Goal: Information Seeking & Learning: Learn about a topic

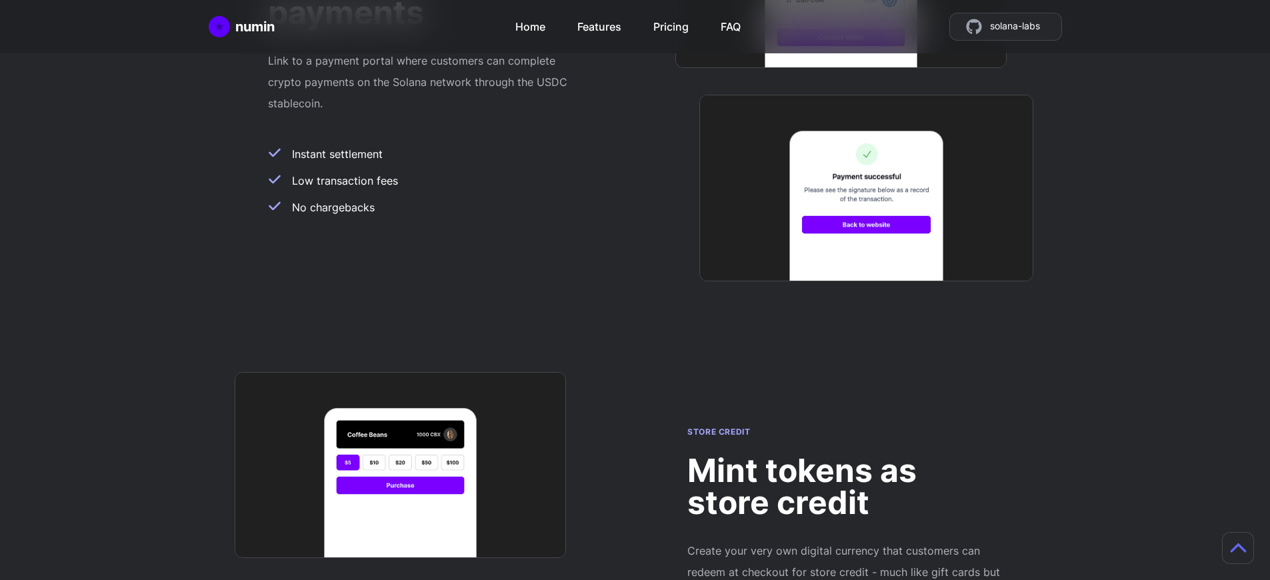
click at [845, 455] on h2 "Mint tokens as store credit" at bounding box center [844, 487] width 315 height 64
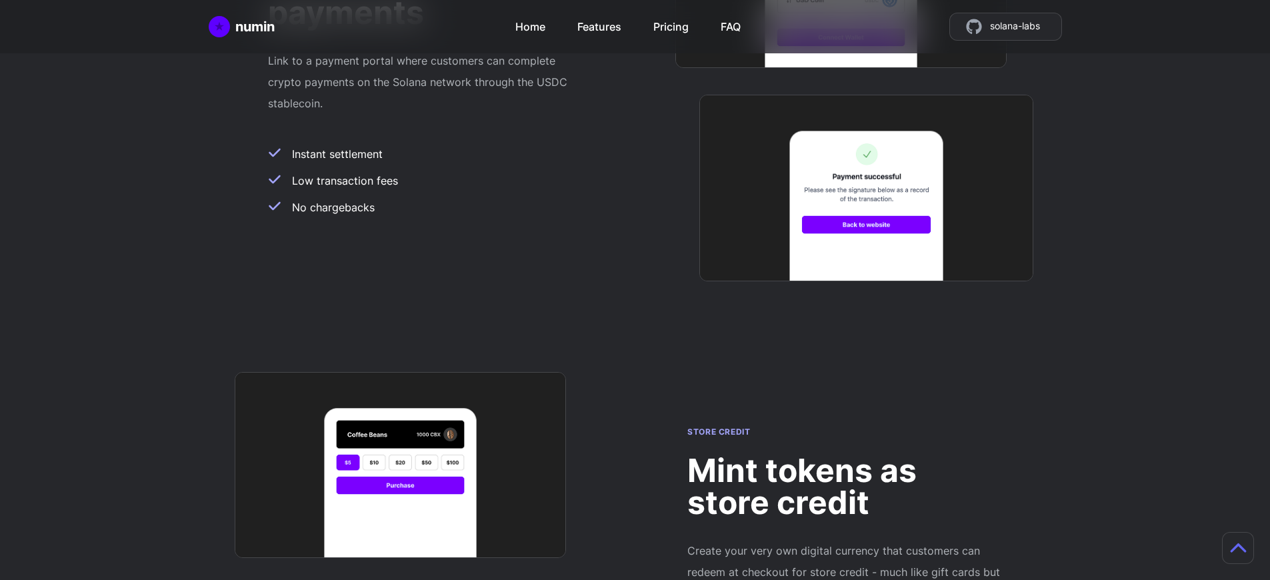
click at [845, 455] on h2 "Mint tokens as store credit" at bounding box center [844, 487] width 315 height 64
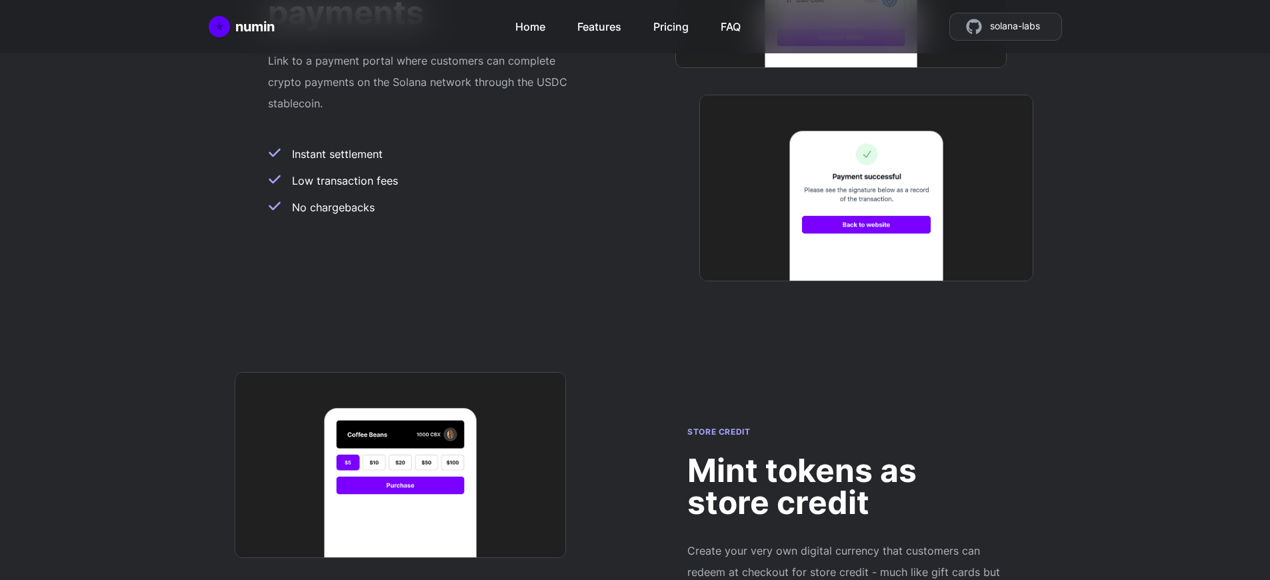
click at [845, 455] on h2 "Mint tokens as store credit" at bounding box center [844, 487] width 315 height 64
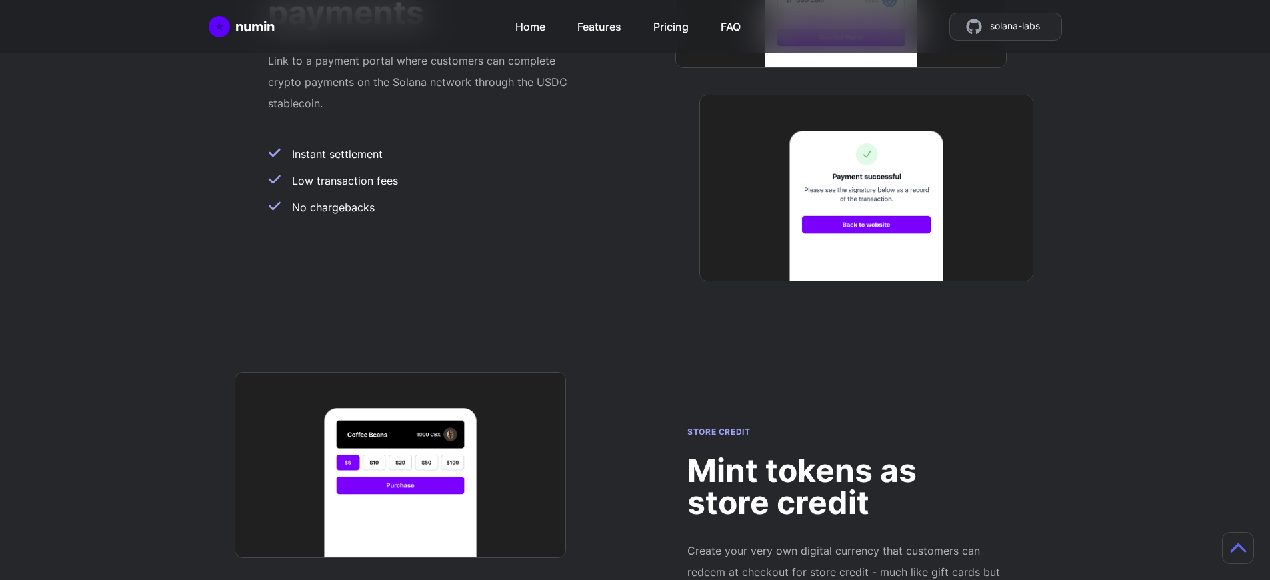
click at [845, 455] on h2 "Mint tokens as store credit" at bounding box center [844, 487] width 315 height 64
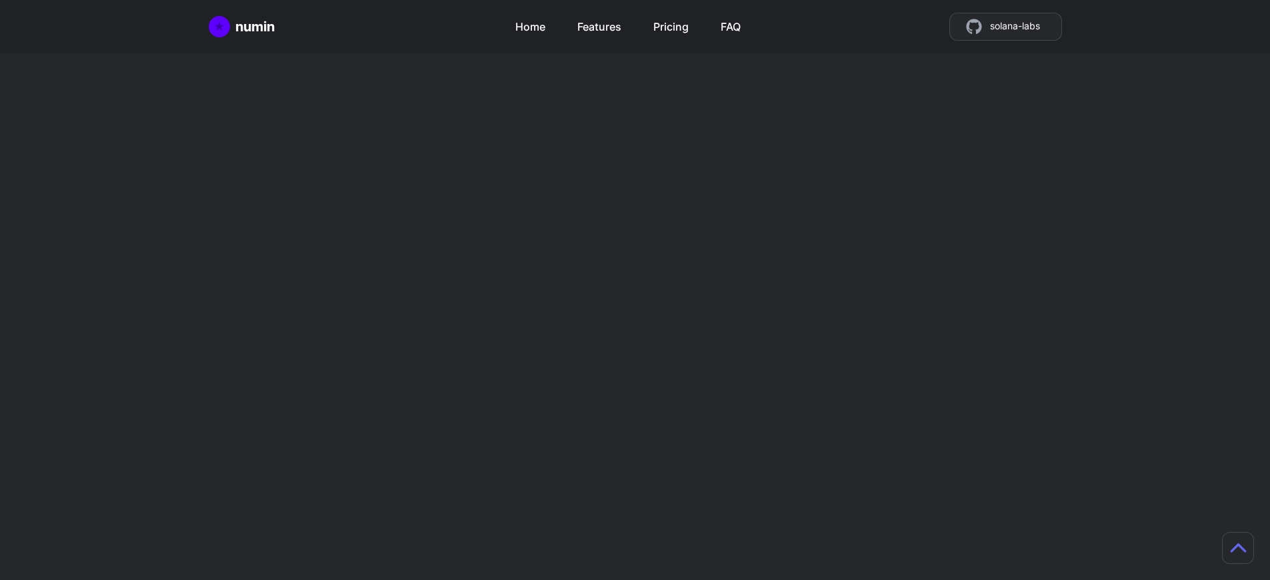
scroll to position [1155, 0]
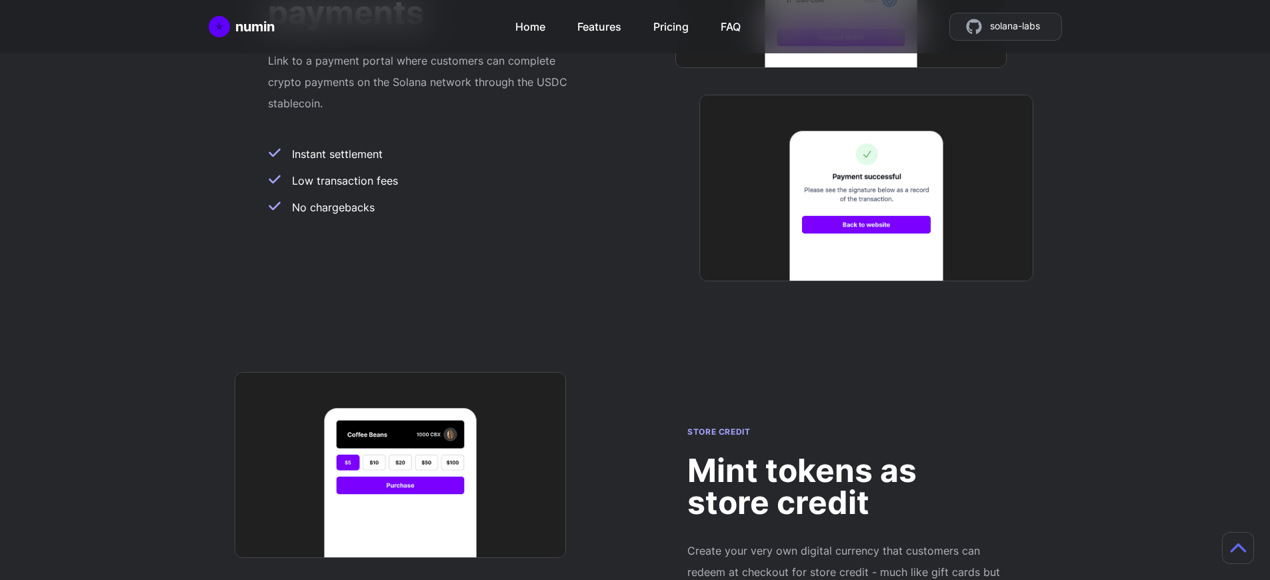
click at [845, 455] on h2 "Mint tokens as store credit" at bounding box center [844, 487] width 315 height 64
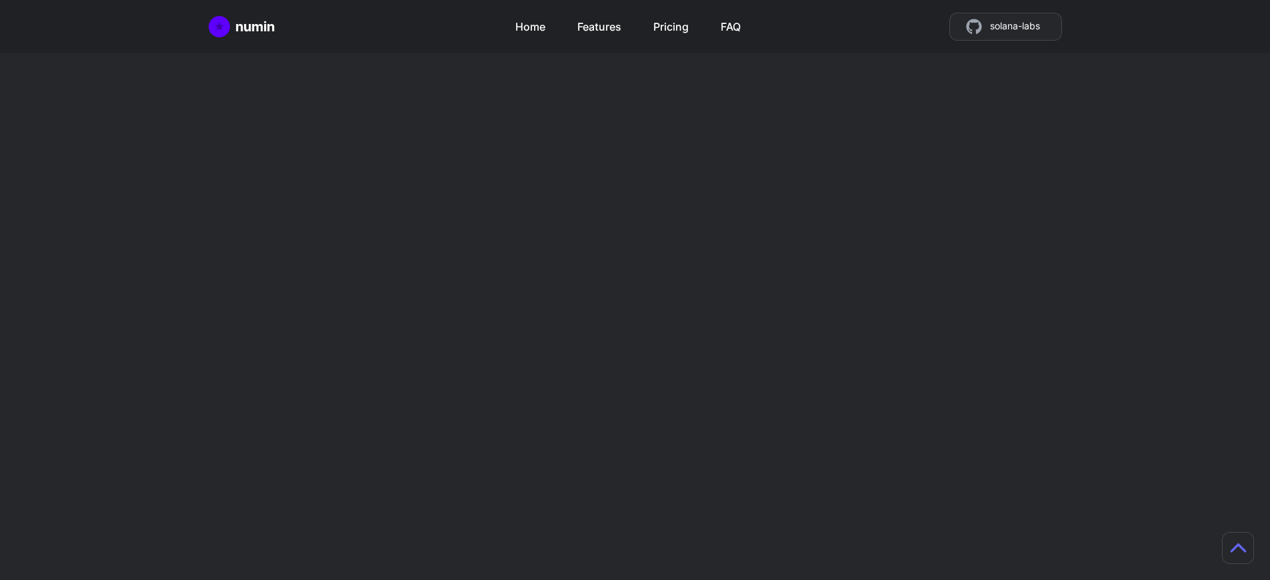
scroll to position [3388, 0]
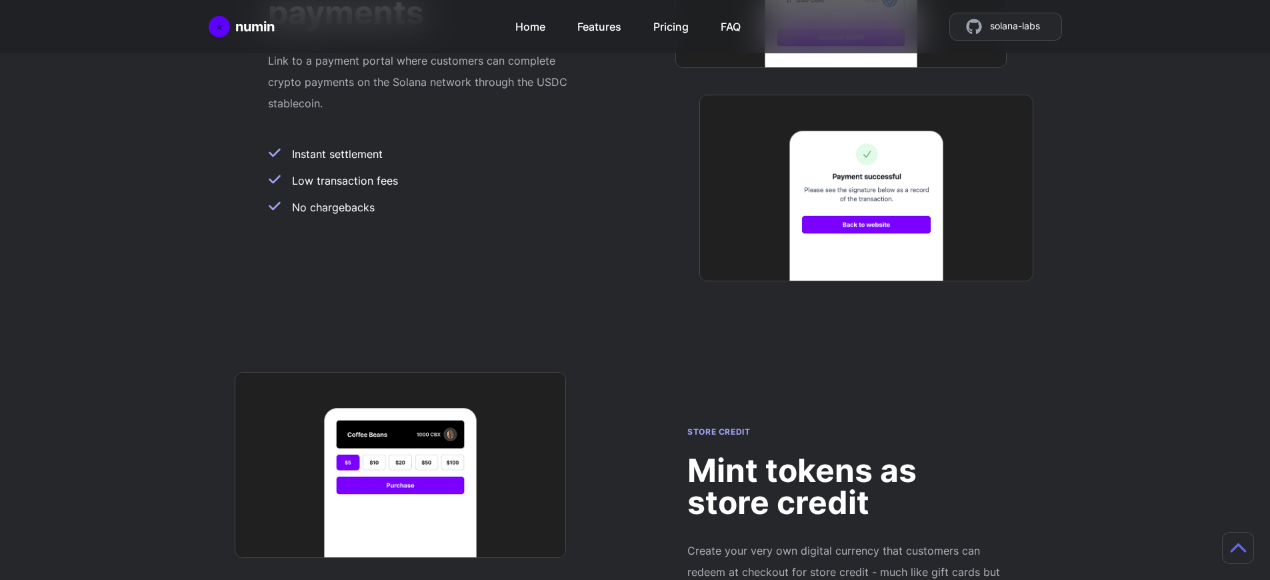
click at [845, 455] on h2 "Mint tokens as store credit" at bounding box center [844, 487] width 315 height 64
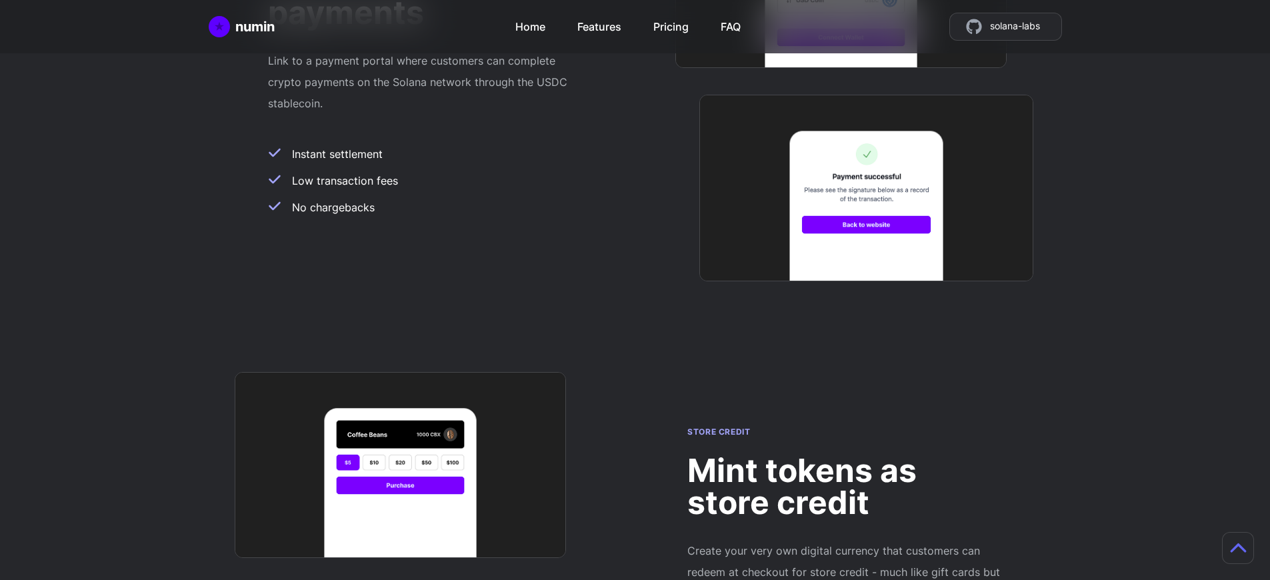
click at [845, 455] on h2 "Mint tokens as store credit" at bounding box center [844, 487] width 315 height 64
